Goal: Information Seeking & Learning: Learn about a topic

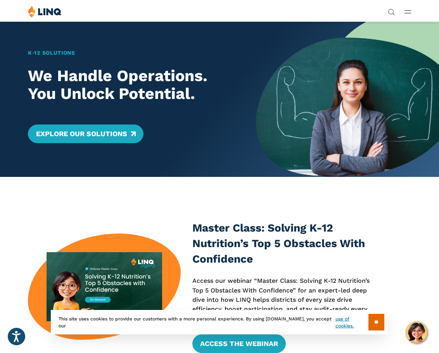
click at [406, 10] on button "Open Main Menu" at bounding box center [408, 11] width 7 height 9
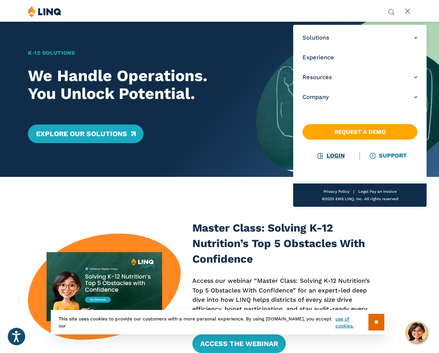
click at [327, 159] on li "Login" at bounding box center [331, 155] width 57 height 9
click at [336, 155] on link "Login" at bounding box center [331, 155] width 27 height 7
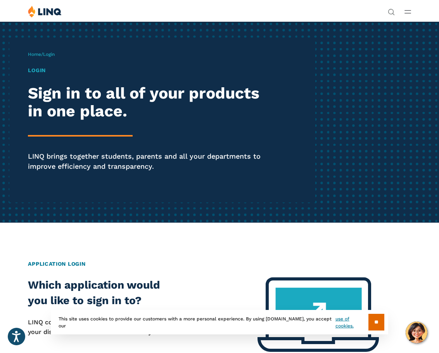
click at [54, 54] on span "Login" at bounding box center [49, 54] width 12 height 5
click at [42, 58] on div "Home / Login Login Sign in to all of your products in one place. LINQ brings to…" at bounding box center [171, 122] width 287 height 161
click at [38, 69] on h1 "Login" at bounding box center [148, 70] width 241 height 8
click at [42, 88] on h2 "Sign in to all of your products in one place." at bounding box center [148, 102] width 241 height 36
click at [58, 99] on h2 "Sign in to all of your products in one place." at bounding box center [148, 102] width 241 height 36
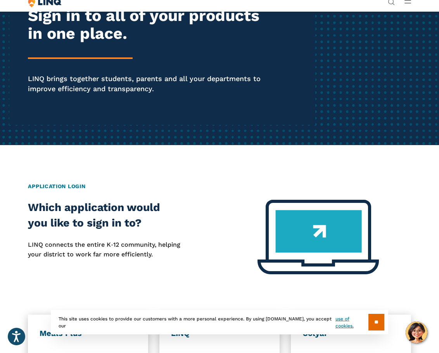
scroll to position [207, 0]
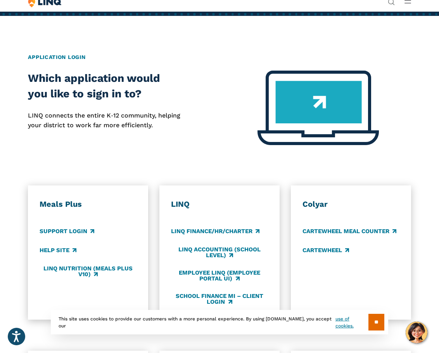
click at [138, 171] on div "Application Login Which application would you like to sign in to? LINQ connects…" at bounding box center [219, 295] width 439 height 485
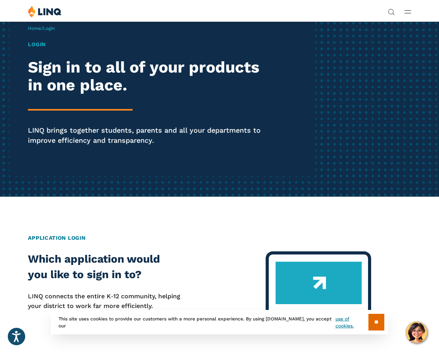
scroll to position [0, 0]
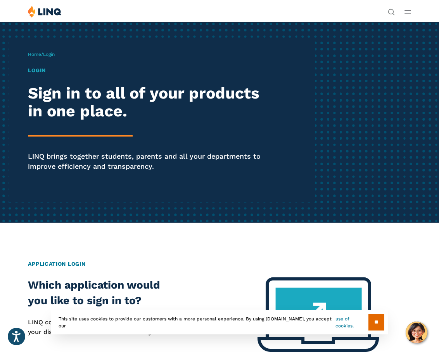
click at [79, 137] on hr at bounding box center [80, 136] width 105 height 2
click at [35, 70] on h1 "Login" at bounding box center [148, 70] width 241 height 8
click at [38, 54] on link "Home" at bounding box center [34, 54] width 13 height 5
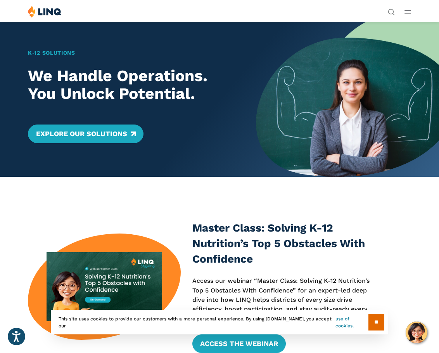
click at [411, 11] on icon "Open Main Menu" at bounding box center [408, 11] width 7 height 3
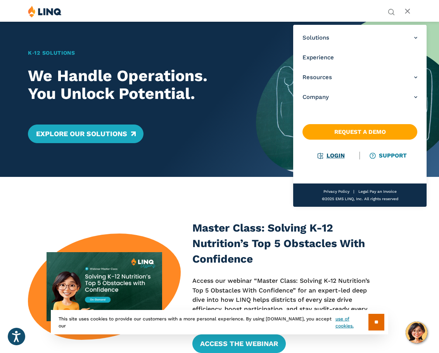
click at [338, 154] on link "Login" at bounding box center [331, 155] width 27 height 7
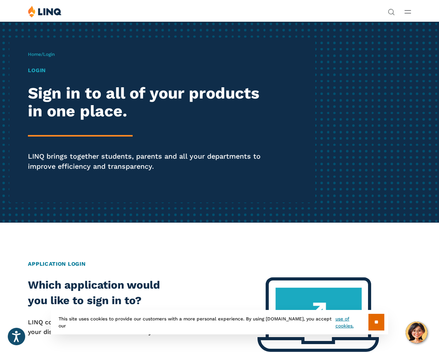
click at [51, 54] on span "Login" at bounding box center [49, 54] width 12 height 5
click at [52, 55] on span "Login" at bounding box center [49, 54] width 12 height 5
click at [39, 68] on h1 "Login" at bounding box center [148, 70] width 241 height 8
click at [39, 69] on h1 "Login" at bounding box center [148, 70] width 241 height 8
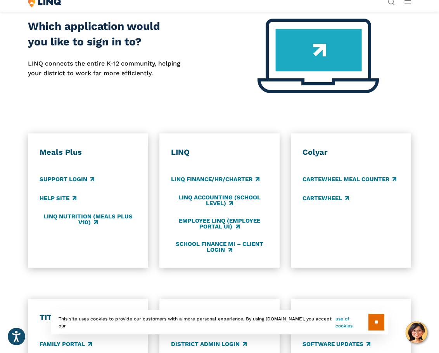
scroll to position [284, 0]
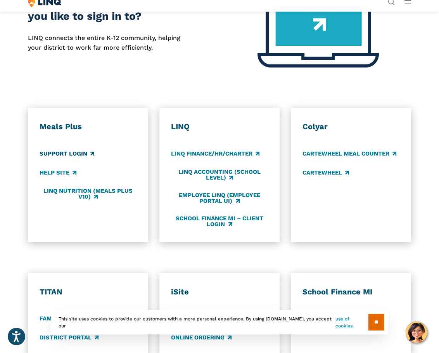
click at [69, 156] on link "Support Login" at bounding box center [67, 153] width 55 height 9
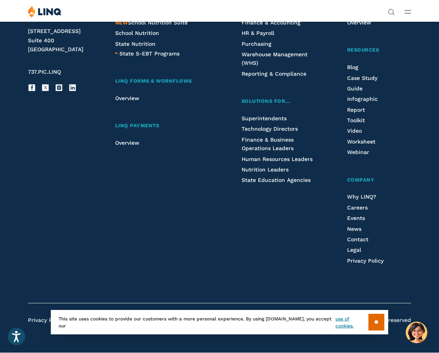
scroll to position [605, 0]
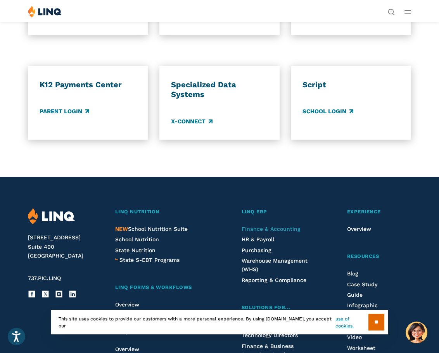
click at [246, 228] on span "Finance & Accounting" at bounding box center [271, 229] width 59 height 6
click at [39, 8] on img at bounding box center [45, 11] width 34 height 12
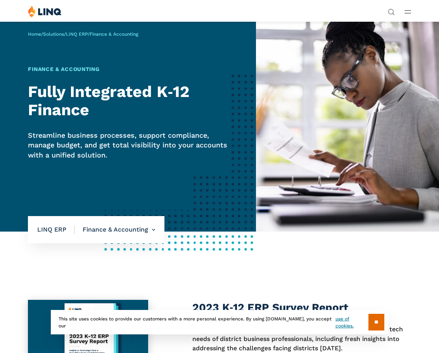
click at [246, 228] on div "Home / Solutions / LINQ ERP / Finance & Accounting Finance & Accounting Fully I…" at bounding box center [128, 126] width 256 height 210
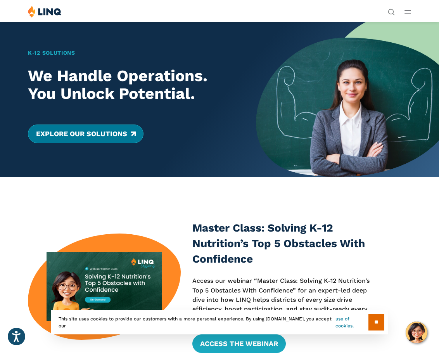
click at [107, 130] on link "Explore Our Solutions" at bounding box center [85, 134] width 115 height 19
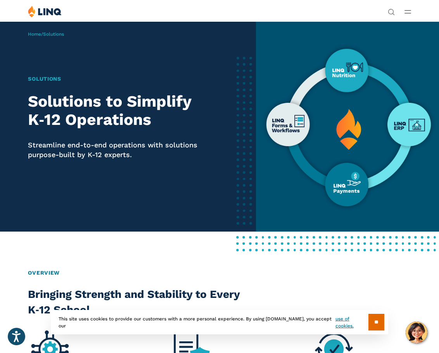
click at [353, 66] on img at bounding box center [347, 126] width 183 height 210
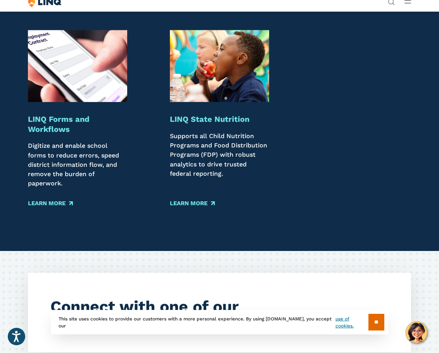
scroll to position [1034, 0]
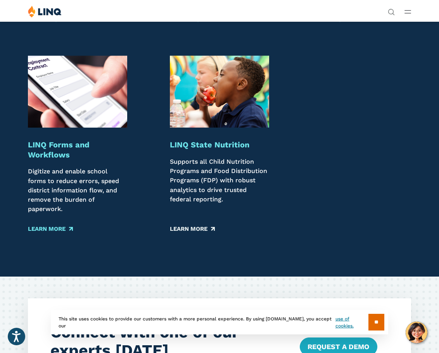
click at [196, 228] on link "Learn More" at bounding box center [192, 229] width 45 height 9
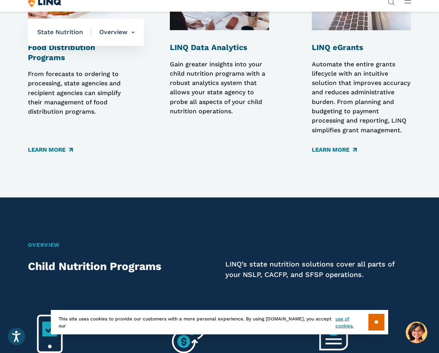
scroll to position [1034, 0]
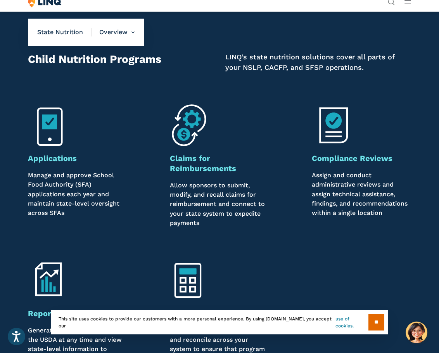
click at [200, 163] on strong "Claims for Reimbursements" at bounding box center [203, 163] width 66 height 19
click at [195, 190] on p "Allow sponsors to submit, modify, and recall claims for reimbursement and conne…" at bounding box center [219, 204] width 99 height 47
click at [179, 125] on img at bounding box center [192, 126] width 44 height 44
click at [228, 168] on strong "Claims for Reimbursements" at bounding box center [203, 163] width 66 height 19
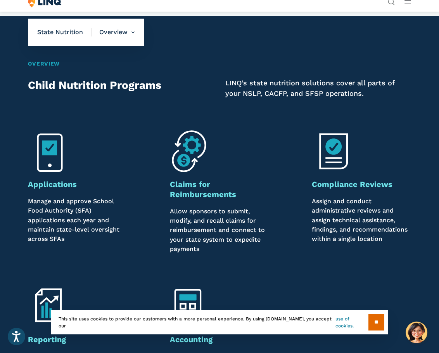
scroll to position [1138, 0]
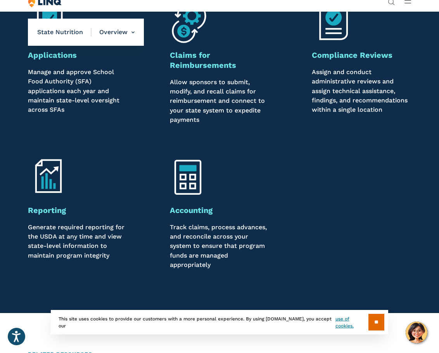
click at [326, 142] on div "Overview Child Nutrition Programs LINQ’s state nutrition solutions cover all pa…" at bounding box center [219, 100] width 439 height 426
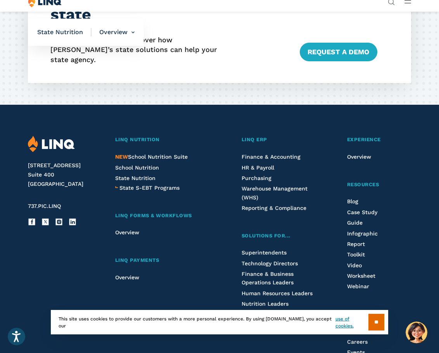
scroll to position [1939, 0]
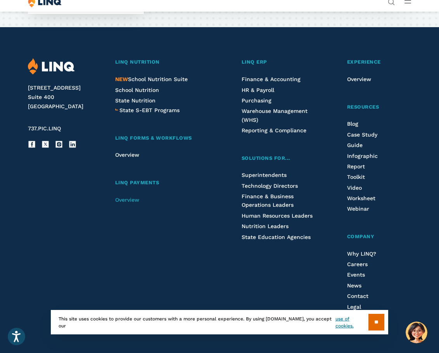
click at [130, 197] on span "Overview" at bounding box center [127, 200] width 24 height 6
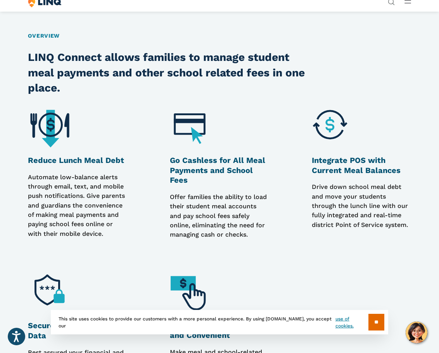
scroll to position [491, 0]
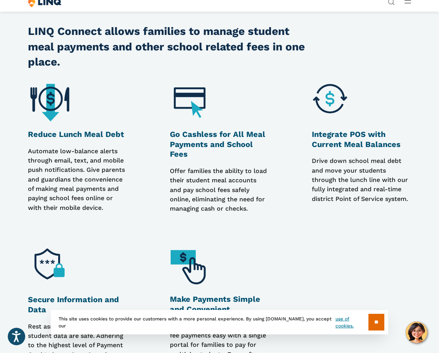
click at [178, 178] on div "Go Cashless for All Meal Payments and School Fees Offer families the ability to…" at bounding box center [219, 172] width 99 height 84
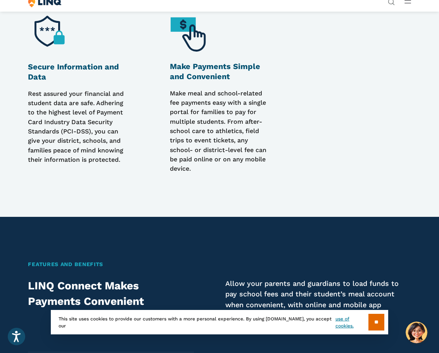
click at [190, 142] on p "Make meal and school-related fee payments easy with a single portal for familie…" at bounding box center [219, 131] width 99 height 85
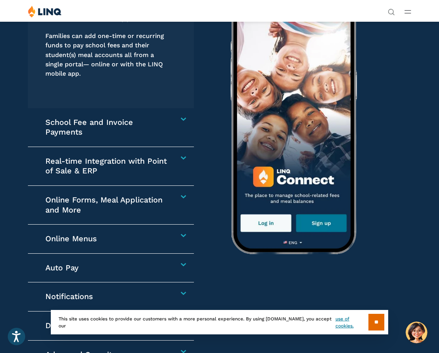
scroll to position [1008, 0]
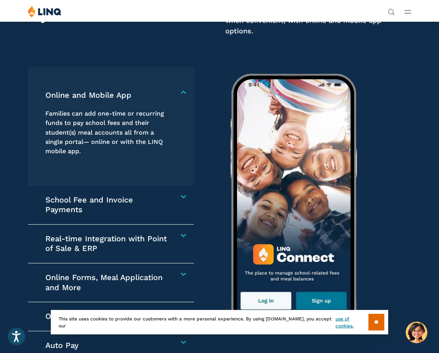
click at [79, 100] on h4 "Online and Mobile App" at bounding box center [108, 95] width 126 height 10
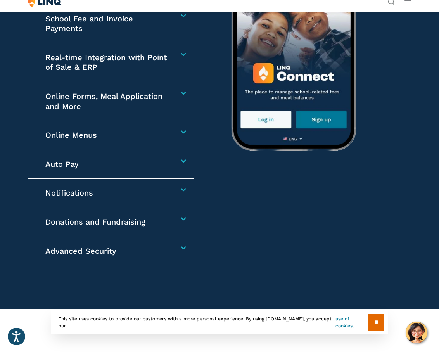
click at [77, 169] on h4 "Auto Pay" at bounding box center [108, 164] width 126 height 10
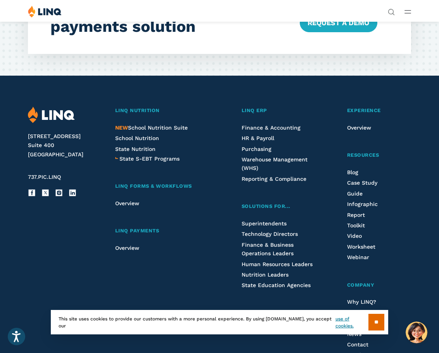
scroll to position [1854, 0]
